Goal: Transaction & Acquisition: Purchase product/service

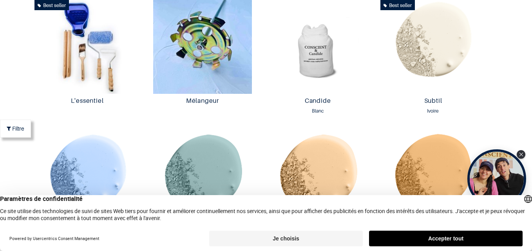
scroll to position [0, 0]
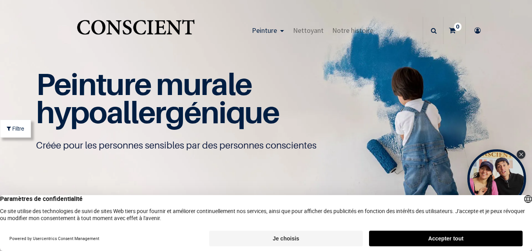
click at [446, 239] on button "Accepter tout" at bounding box center [446, 239] width 154 height 16
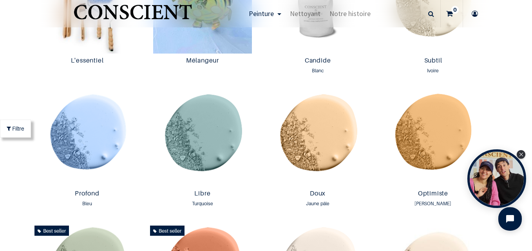
scroll to position [525, 0]
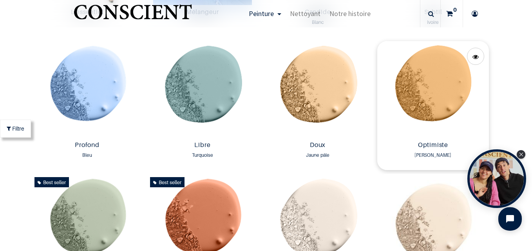
click at [436, 88] on img at bounding box center [432, 89] width 111 height 97
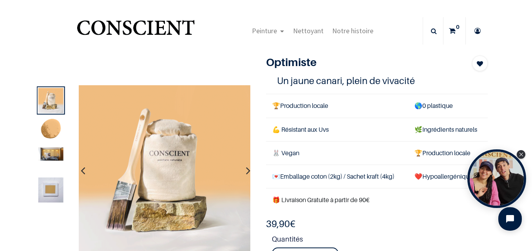
click at [46, 154] on img at bounding box center [50, 154] width 25 height 13
